Goal: Task Accomplishment & Management: Use online tool/utility

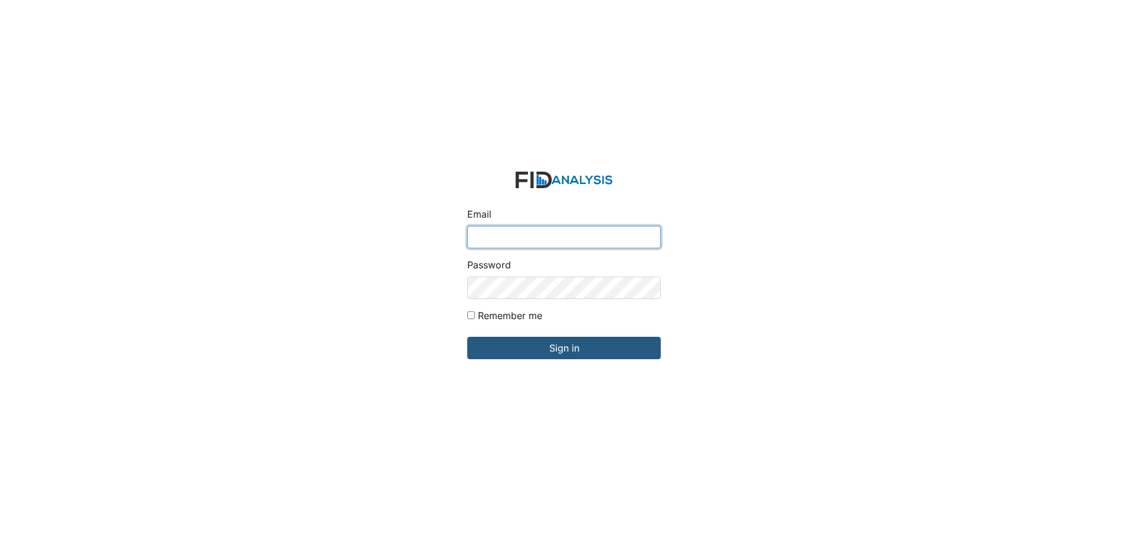
click at [555, 244] on input "Email" at bounding box center [564, 237] width 194 height 22
type input "[EMAIL_ADDRESS][DOMAIN_NAME]"
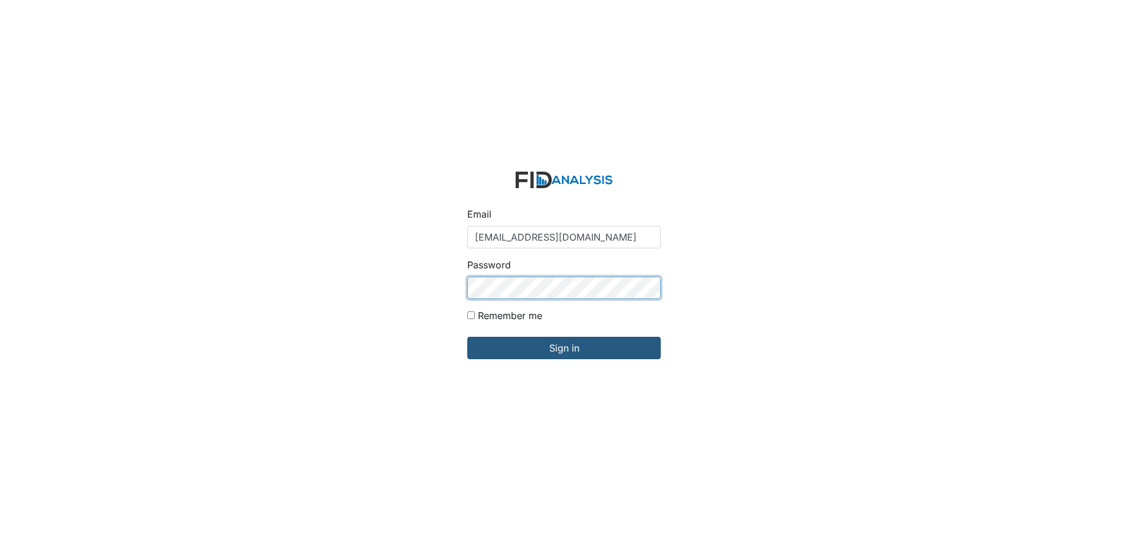
click at [467, 337] on input "Sign in" at bounding box center [564, 348] width 194 height 22
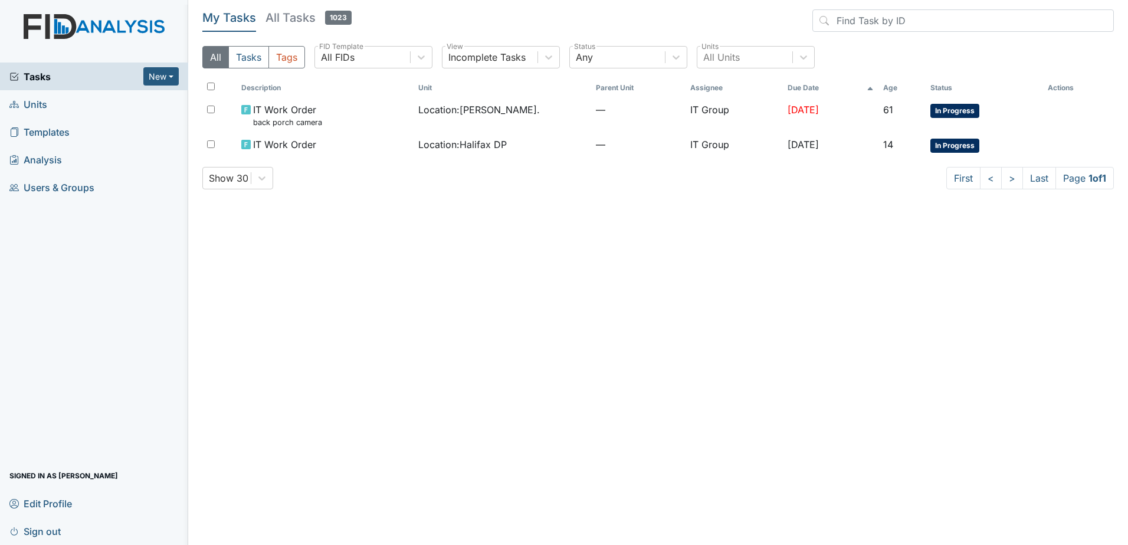
click at [510, 317] on main "My Tasks All Tasks 1023 All Tasks Tags All FIDs FID Template Incomplete Tasks V…" at bounding box center [658, 272] width 940 height 545
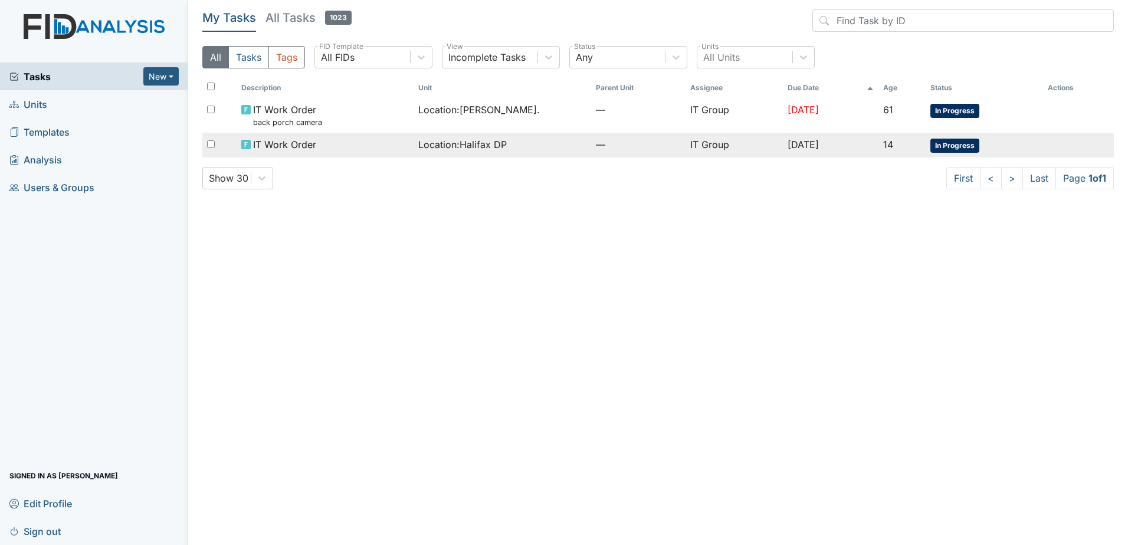
click at [472, 140] on span "Location : [GEOGRAPHIC_DATA] DP" at bounding box center [462, 144] width 88 height 14
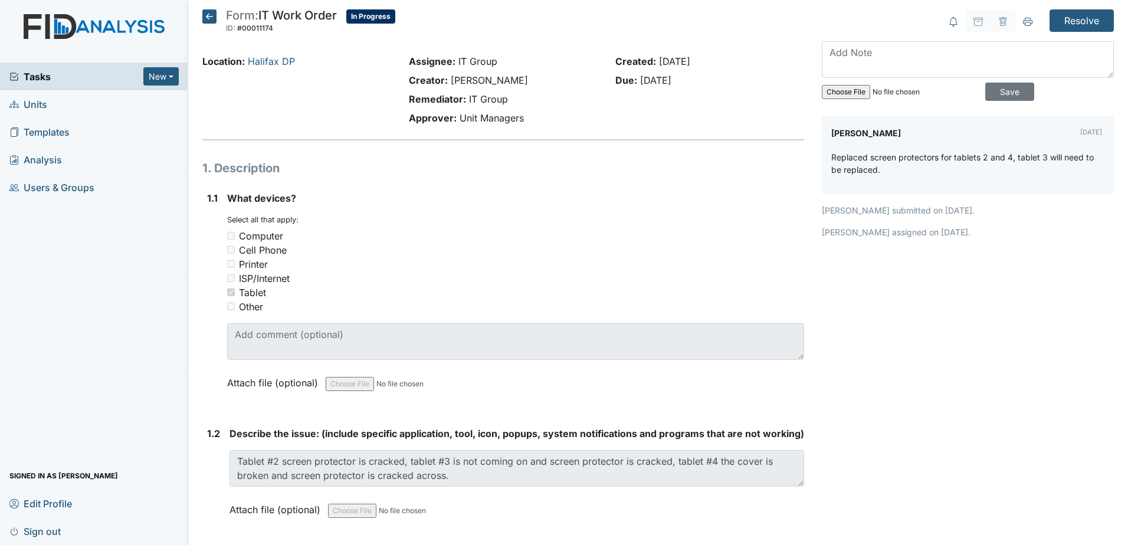
click at [206, 23] on icon at bounding box center [209, 16] width 14 height 14
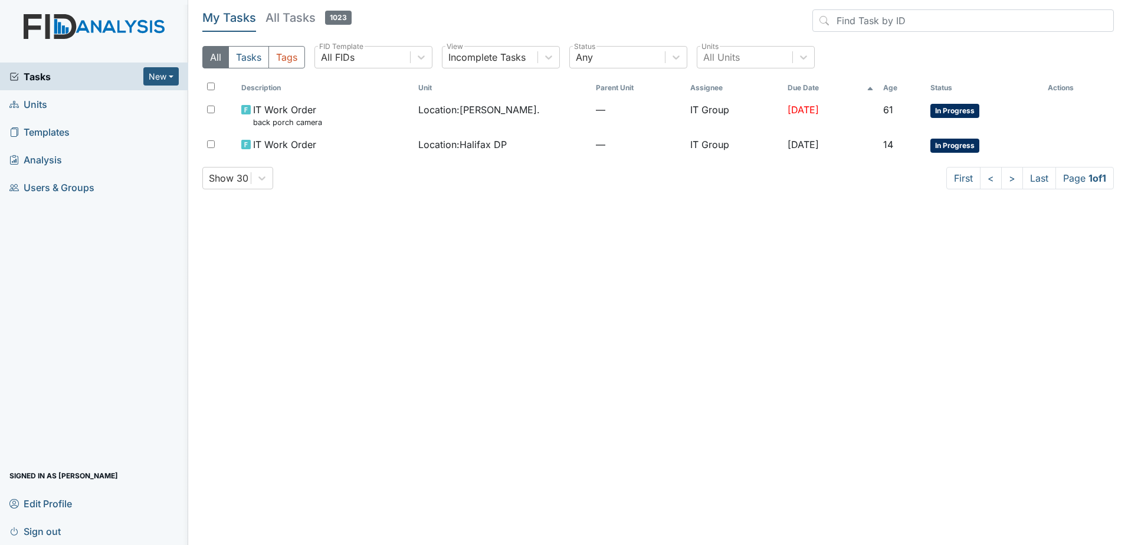
click at [675, 331] on main "My Tasks All Tasks 1023 All Tasks Tags All FIDs FID Template Incomplete Tasks V…" at bounding box center [658, 272] width 940 height 545
